Goal: Task Accomplishment & Management: Complete application form

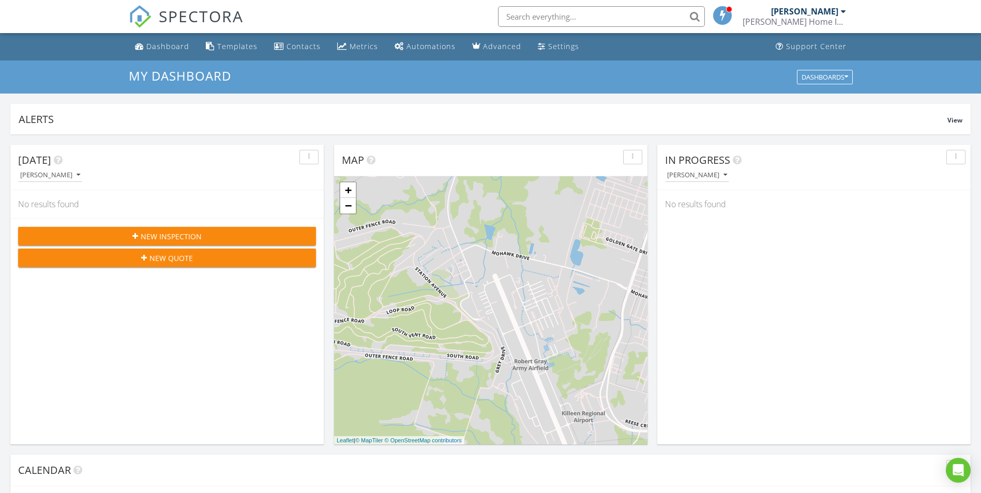
scroll to position [957, 997]
click at [187, 233] on span "New Inspection" at bounding box center [171, 236] width 61 height 11
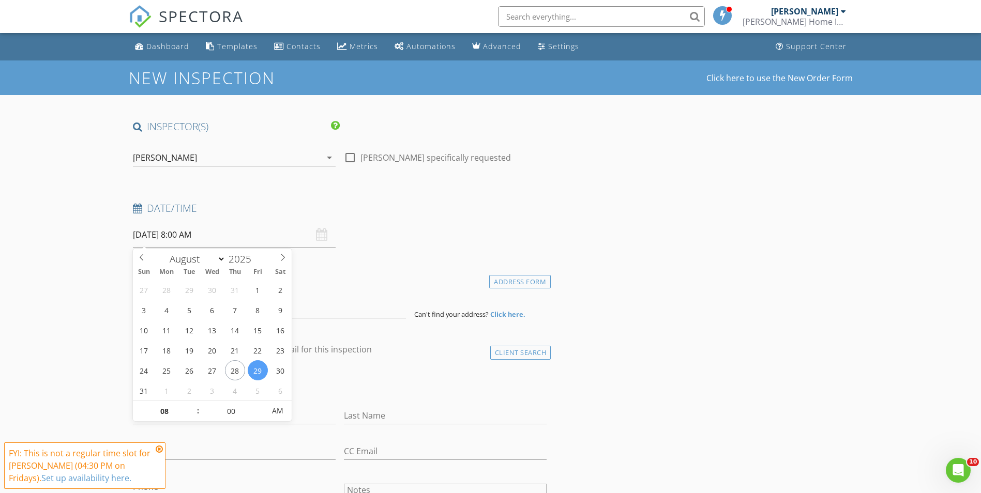
click at [169, 236] on input "08/29/2025 8:00 AM" at bounding box center [234, 234] width 203 height 25
type input "08/28/2025 8:00 AM"
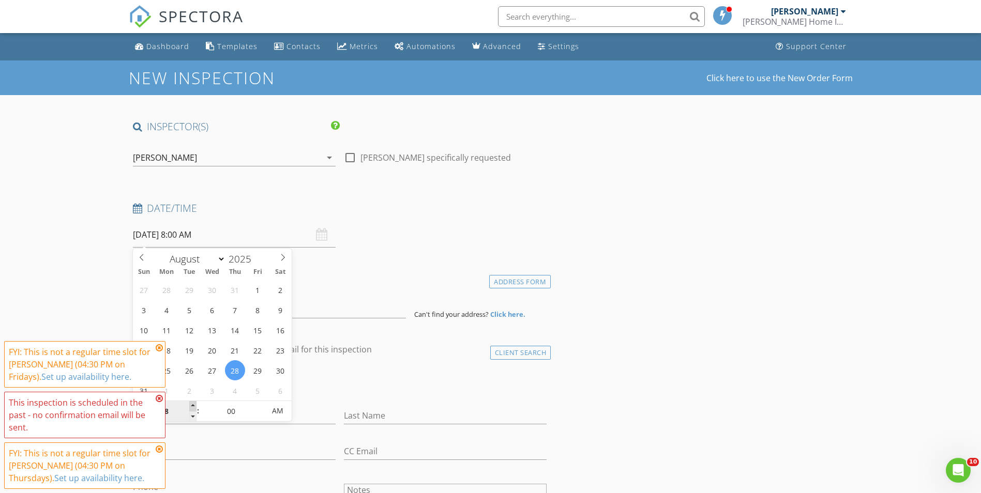
type input "09"
type input "08/28/2025 9:00 AM"
click at [193, 405] on span at bounding box center [192, 406] width 7 height 10
type input "10"
type input "08/28/2025 10:00 AM"
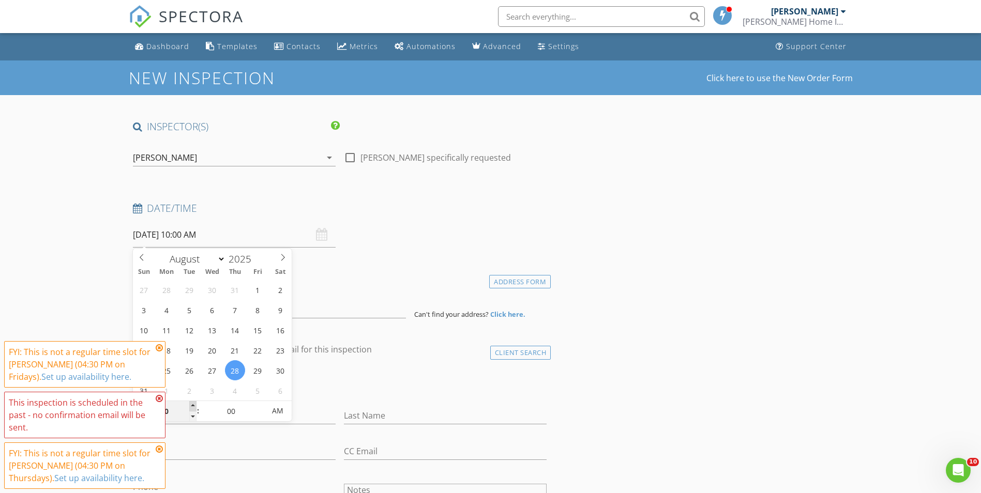
click at [193, 405] on span at bounding box center [192, 406] width 7 height 10
type input "11"
type input "08/28/2025 11:00 AM"
click at [193, 405] on span at bounding box center [192, 406] width 7 height 10
type input "12"
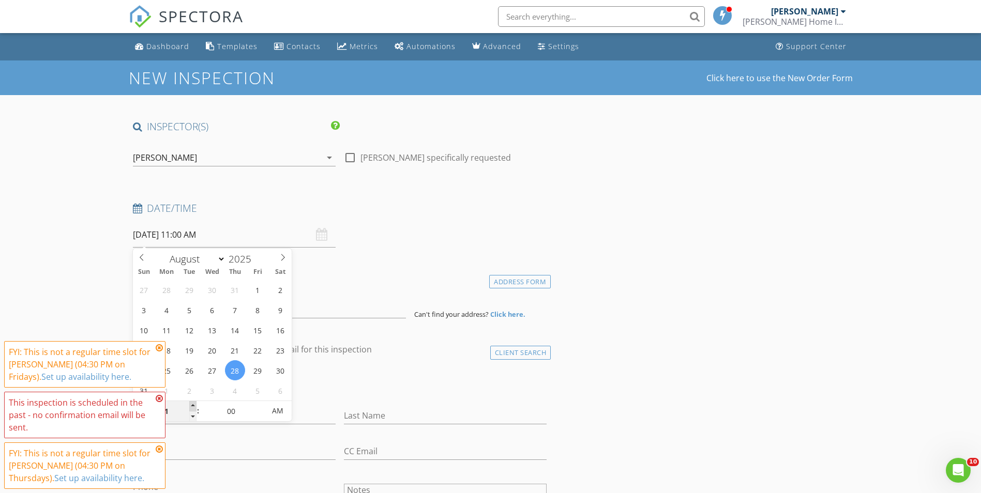
type input "08/28/2025 12:00 PM"
click at [193, 405] on span at bounding box center [192, 406] width 7 height 10
type input "01"
type input "08/28/2025 1:00 PM"
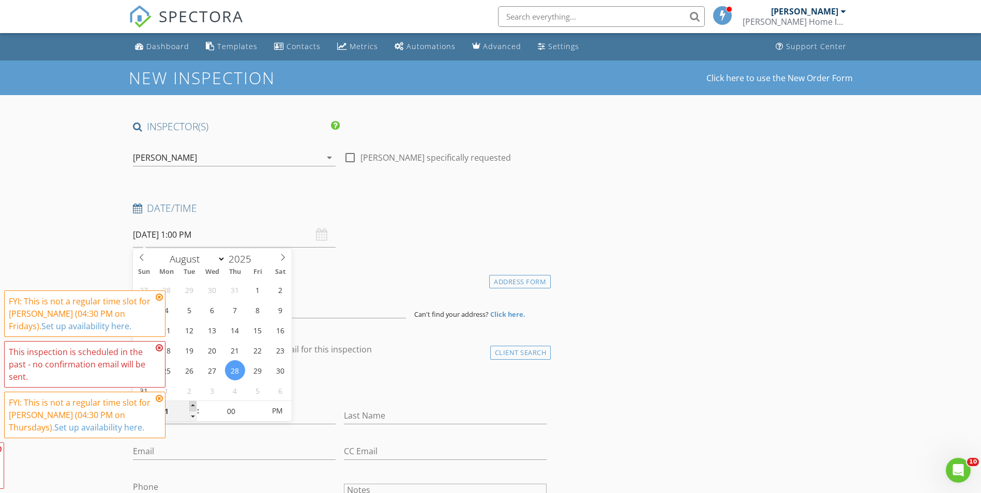
click at [193, 405] on span at bounding box center [192, 406] width 7 height 10
type input "02"
type input "08/28/2025 2:00 PM"
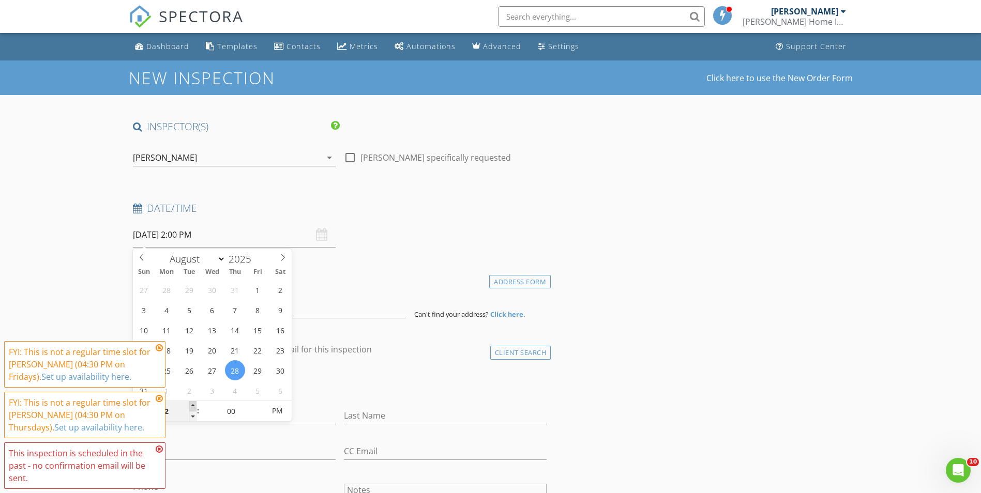
click at [193, 405] on span at bounding box center [192, 406] width 7 height 10
type input "03"
type input "08/28/2025 3:00 PM"
click at [193, 405] on span at bounding box center [192, 406] width 7 height 10
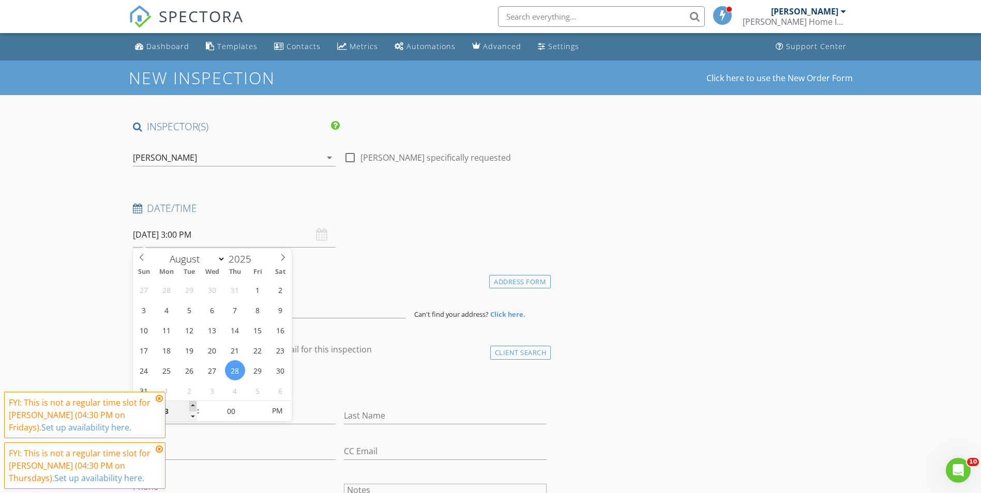
type input "04"
type input "08/28/2025 4:00 PM"
click at [193, 405] on span at bounding box center [192, 406] width 7 height 10
type input "05"
type input "08/28/2025 4:05 PM"
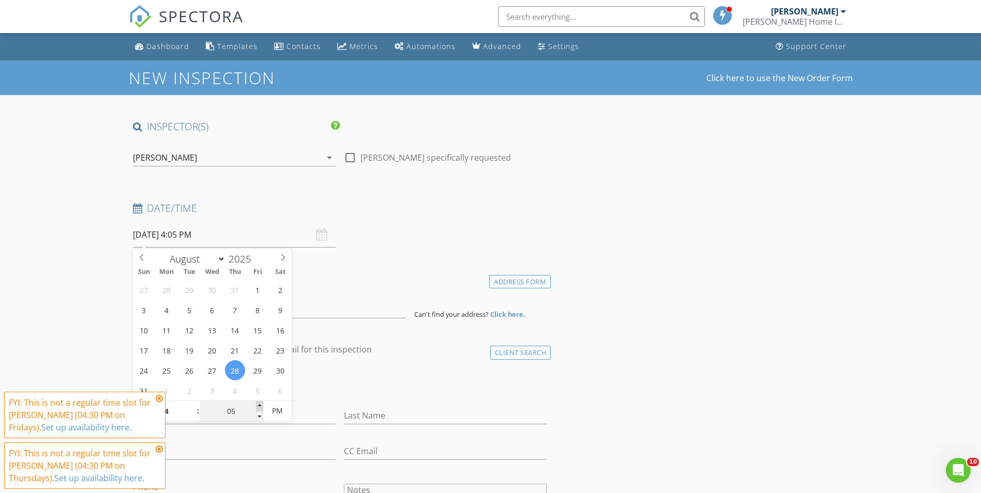
click at [258, 403] on span at bounding box center [259, 406] width 7 height 10
type input "10"
type input "08/28/2025 4:10 PM"
click at [258, 403] on span at bounding box center [259, 406] width 7 height 10
type input "15"
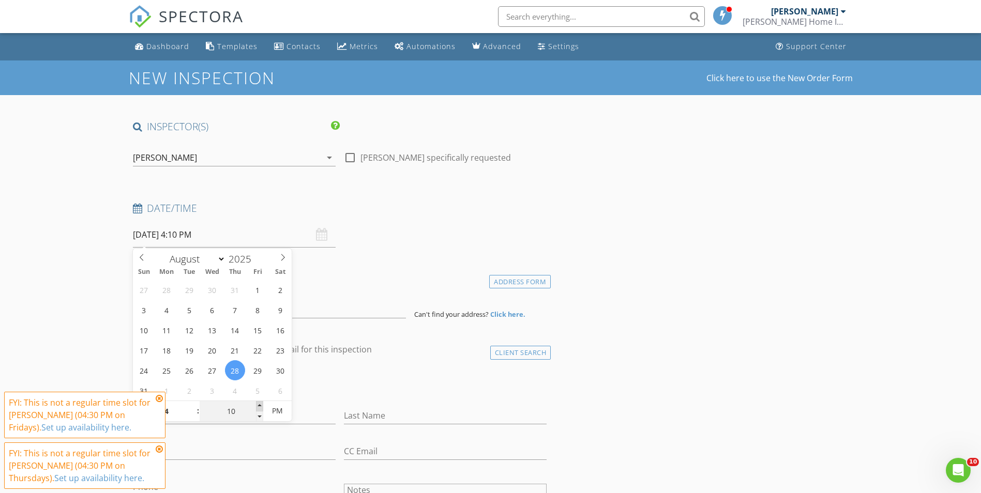
type input "08/28/2025 4:15 PM"
click at [258, 403] on span at bounding box center [259, 406] width 7 height 10
type input "20"
type input "08/28/2025 4:20 PM"
click at [258, 403] on span at bounding box center [259, 406] width 7 height 10
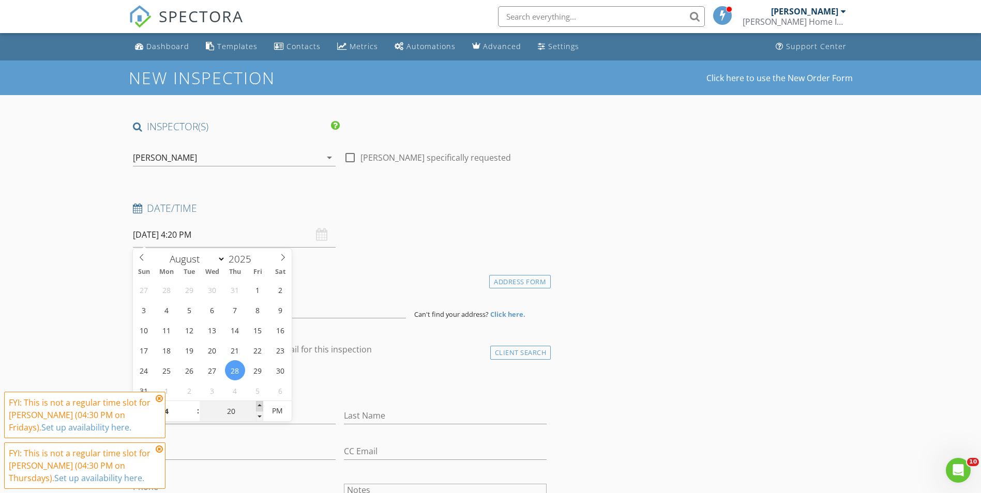
type input "25"
type input "08/28/2025 4:25 PM"
click at [258, 403] on span at bounding box center [259, 406] width 7 height 10
type input "30"
type input "[DATE] 4:30 PM"
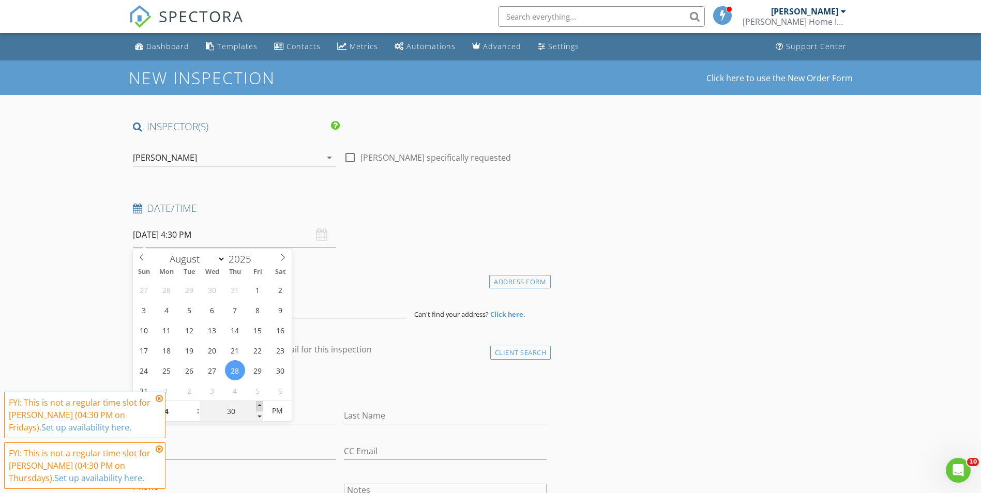
click at [258, 403] on span at bounding box center [259, 406] width 7 height 10
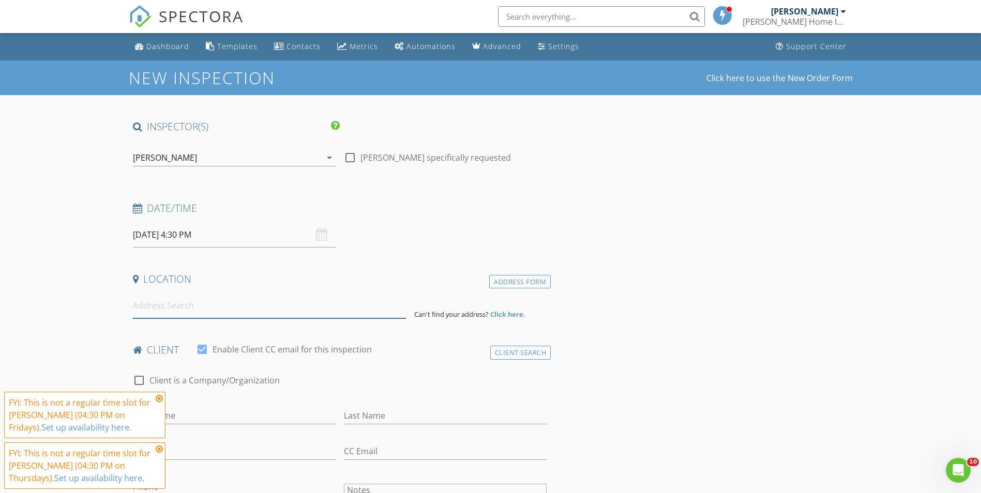
click at [149, 304] on input at bounding box center [269, 305] width 273 height 25
type input "9906 Avendesora Road, Killeen, TX, USA"
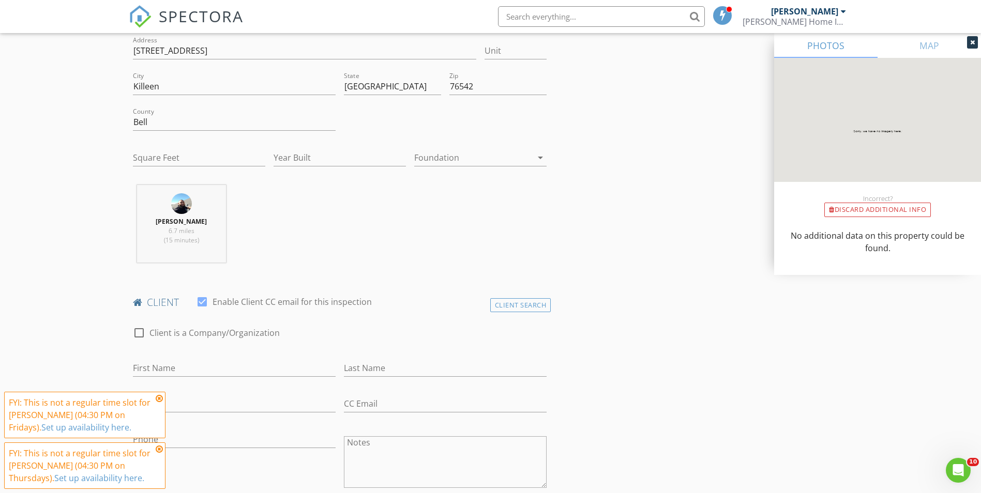
scroll to position [362, 0]
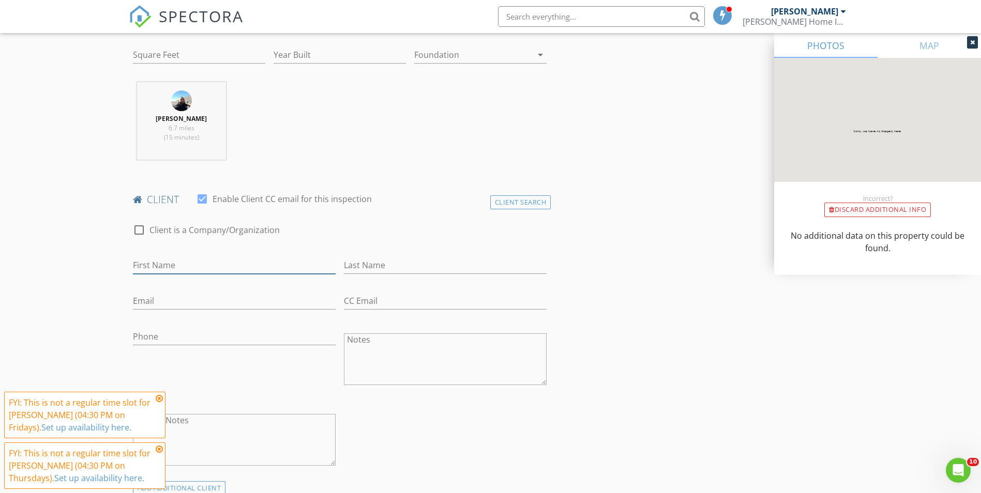
click at [162, 262] on input "First Name" at bounding box center [234, 265] width 203 height 17
type input "[PERSON_NAME]"
click at [384, 262] on input "Last Name" at bounding box center [445, 265] width 203 height 17
type input "[PERSON_NAME]"
click at [237, 304] on input "Email" at bounding box center [234, 301] width 203 height 17
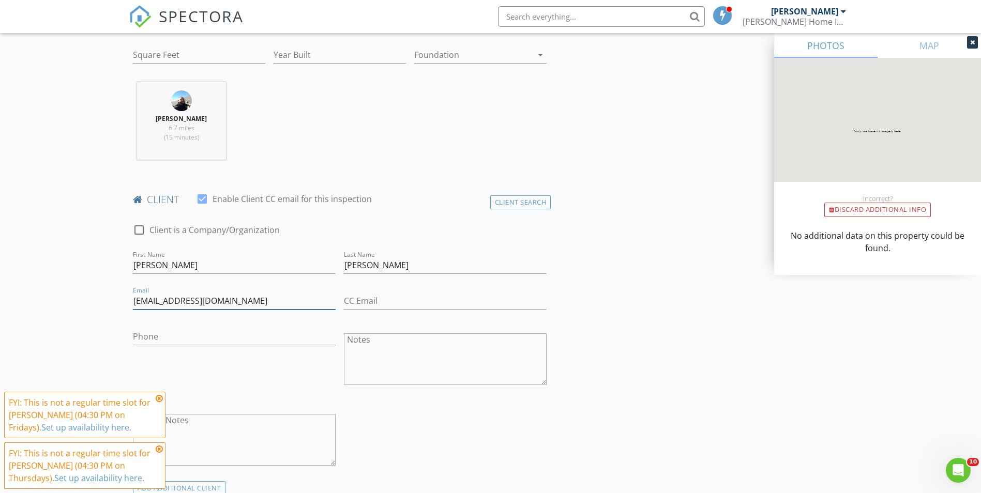
type input "[EMAIL_ADDRESS][DOMAIN_NAME]"
click at [247, 334] on input "Phone" at bounding box center [234, 336] width 203 height 17
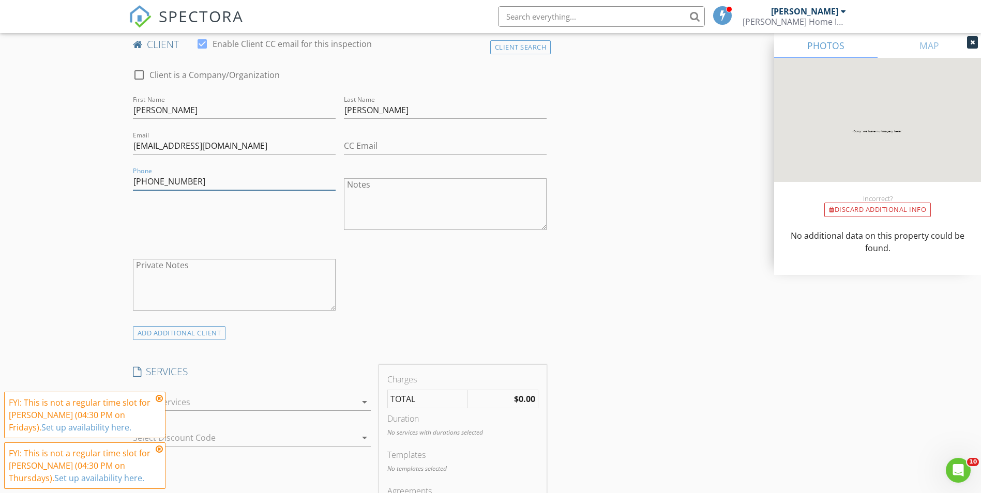
scroll to position [569, 0]
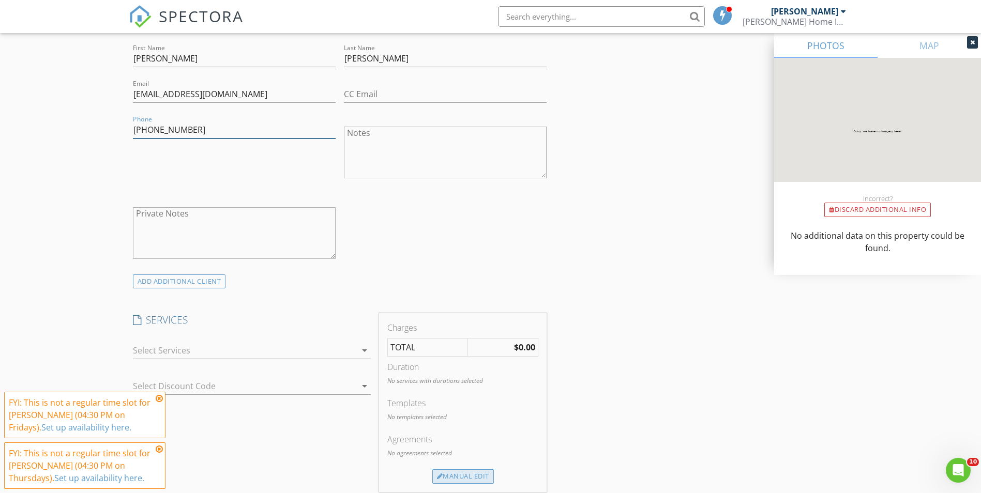
type input "[PHONE_NUMBER]"
click at [461, 478] on div "Manual Edit" at bounding box center [463, 477] width 62 height 14
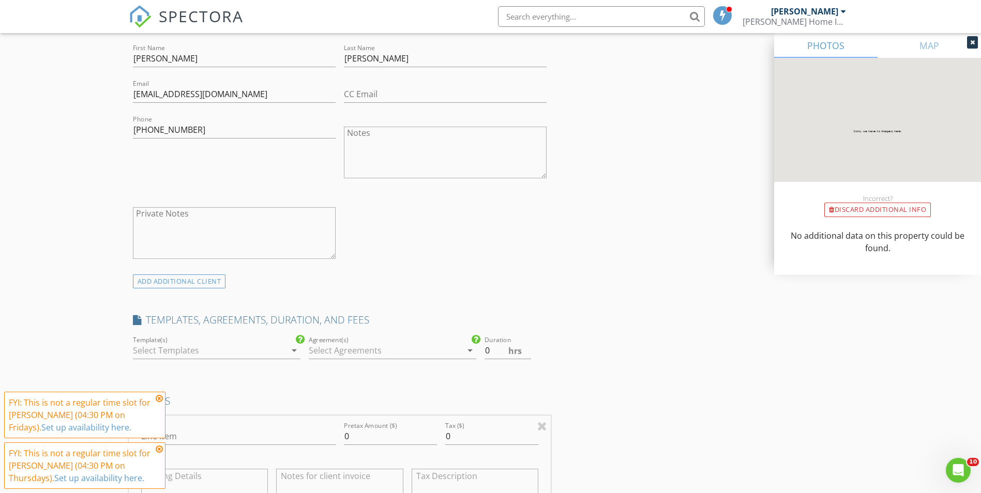
click at [293, 352] on icon "arrow_drop_down" at bounding box center [294, 350] width 12 height 12
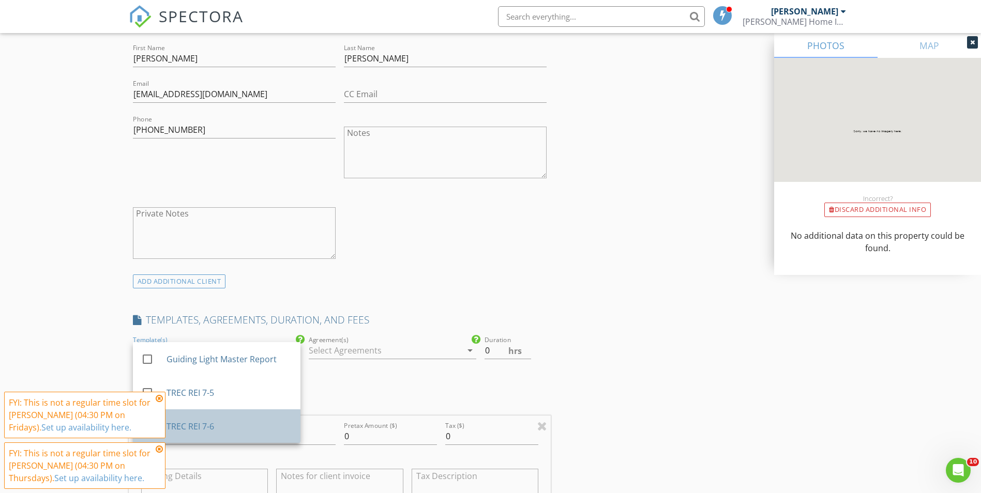
click at [219, 429] on div "TREC REI 7-6" at bounding box center [229, 427] width 126 height 12
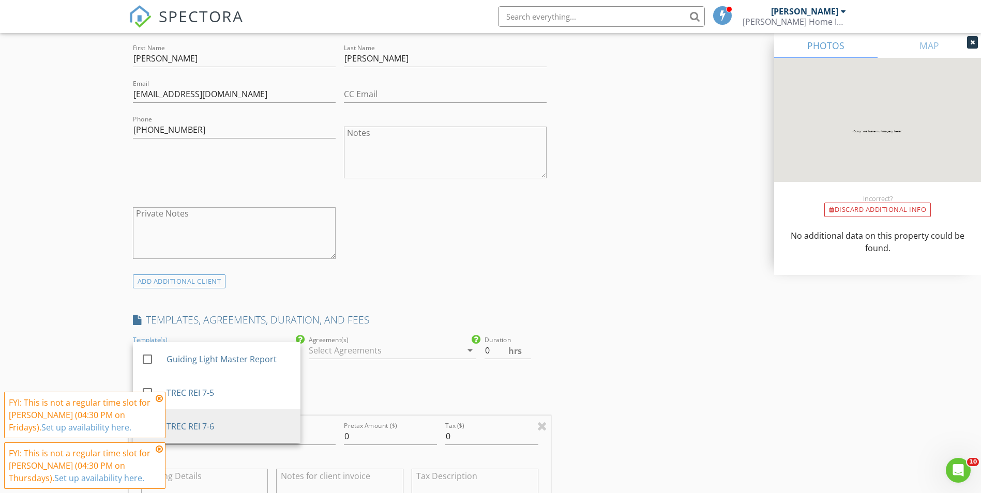
click at [315, 352] on div at bounding box center [385, 350] width 153 height 17
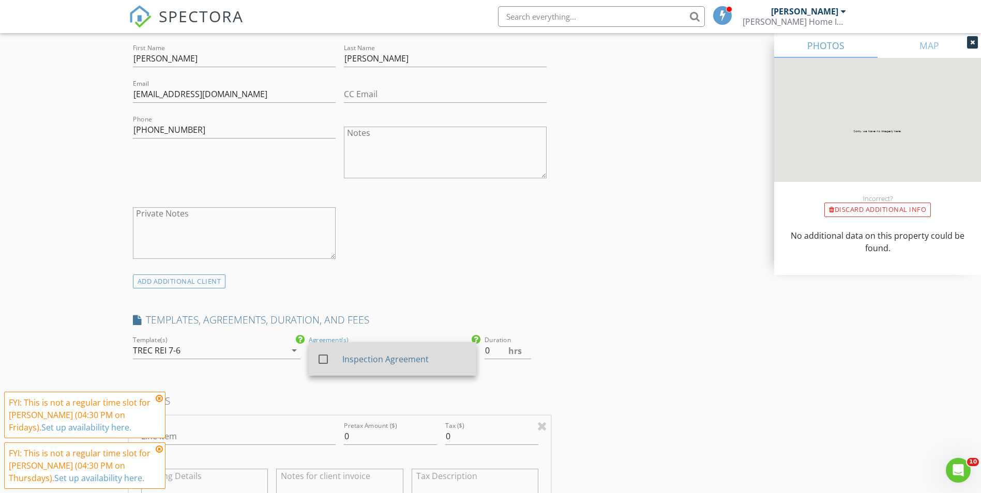
click at [321, 363] on div at bounding box center [323, 360] width 18 height 18
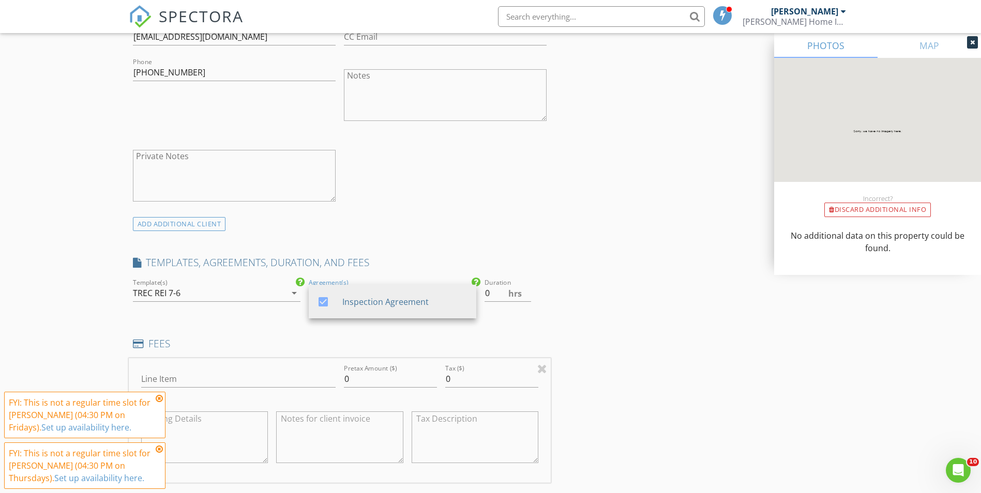
scroll to position [672, 0]
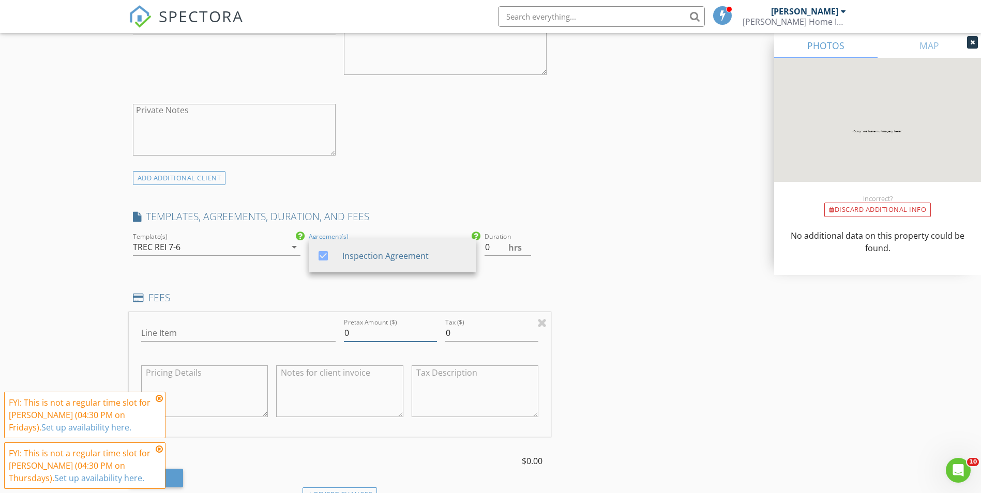
click at [344, 334] on input "0" at bounding box center [390, 333] width 93 height 17
type input "300"
click at [628, 337] on div "INSPECTOR(S) check_box Reginal Fields PRIMARY Reginal Fields arrow_drop_down ch…" at bounding box center [491, 392] width 724 height 1889
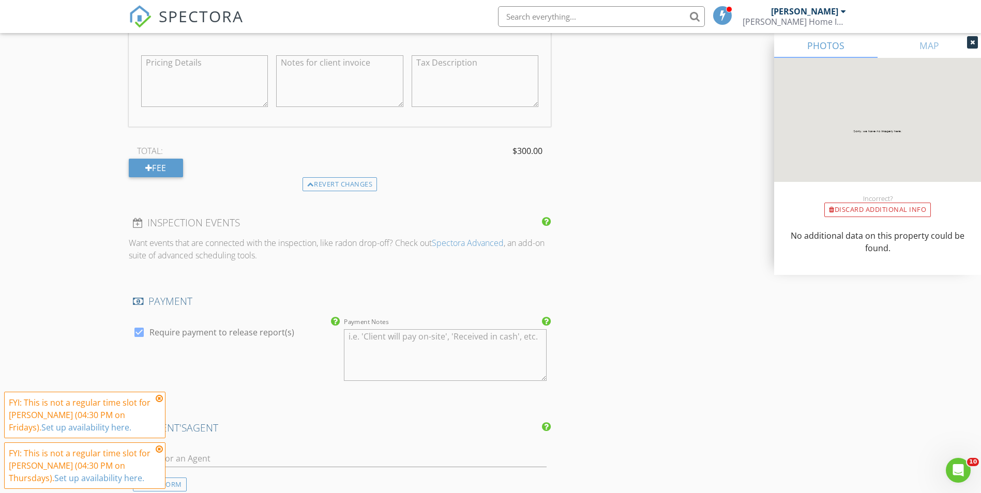
scroll to position [1086, 0]
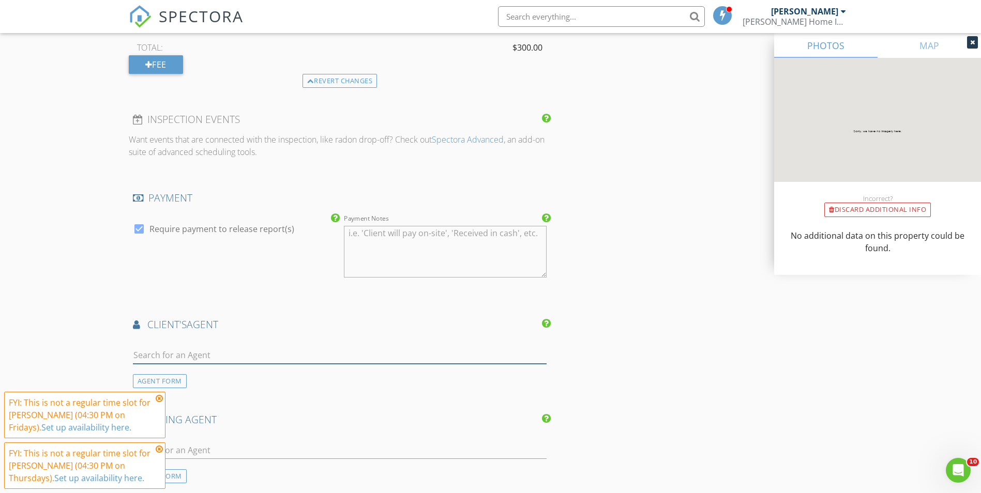
click at [204, 347] on input "text" at bounding box center [340, 355] width 414 height 17
type input "kim"
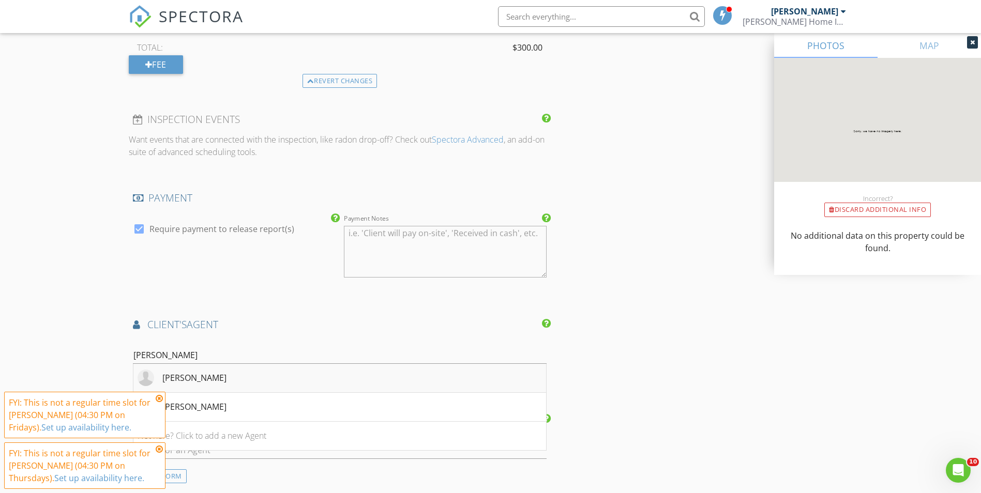
click at [185, 380] on div "[PERSON_NAME]" at bounding box center [194, 378] width 64 height 12
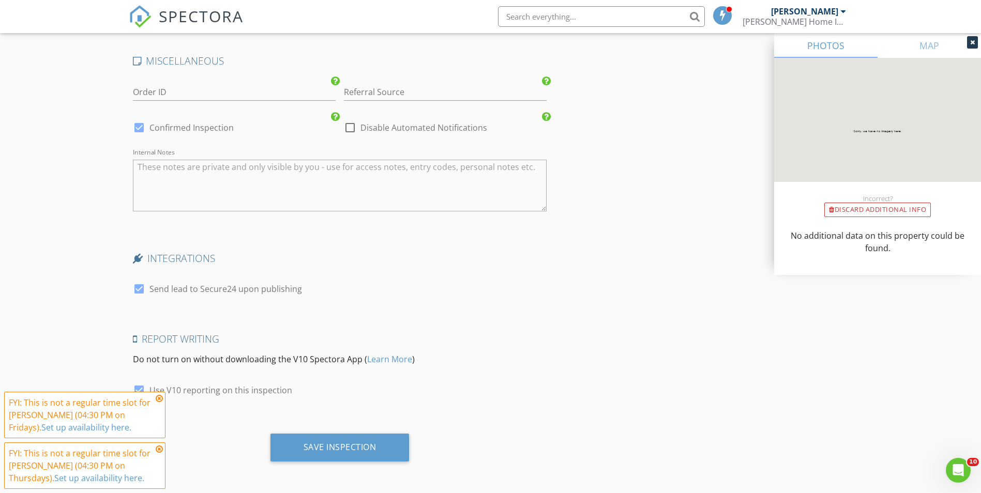
scroll to position [1777, 0]
click at [338, 445] on div "Save Inspection" at bounding box center [340, 446] width 73 height 10
